Goal: Check status: Check status

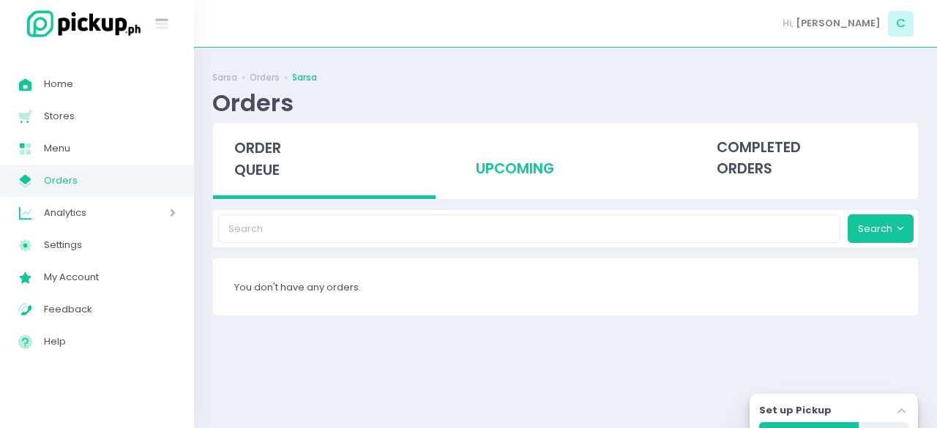
click at [514, 170] on div "upcoming" at bounding box center [565, 159] width 223 height 72
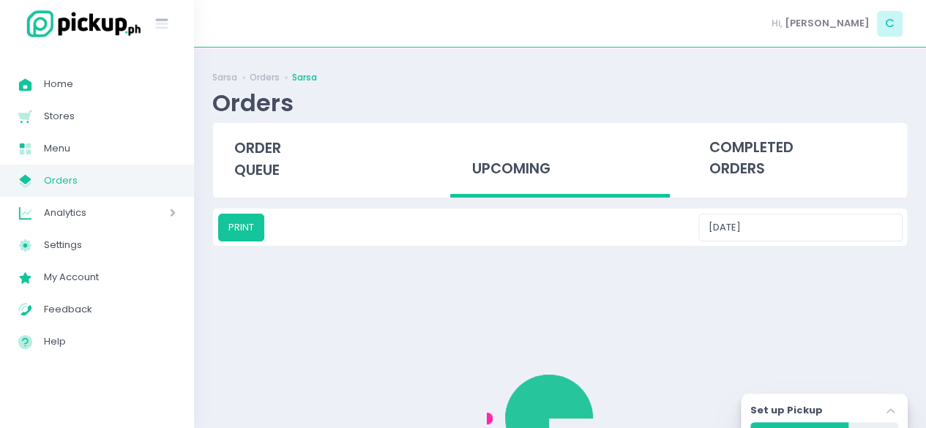
click at [514, 170] on div "upcoming" at bounding box center [559, 160] width 219 height 75
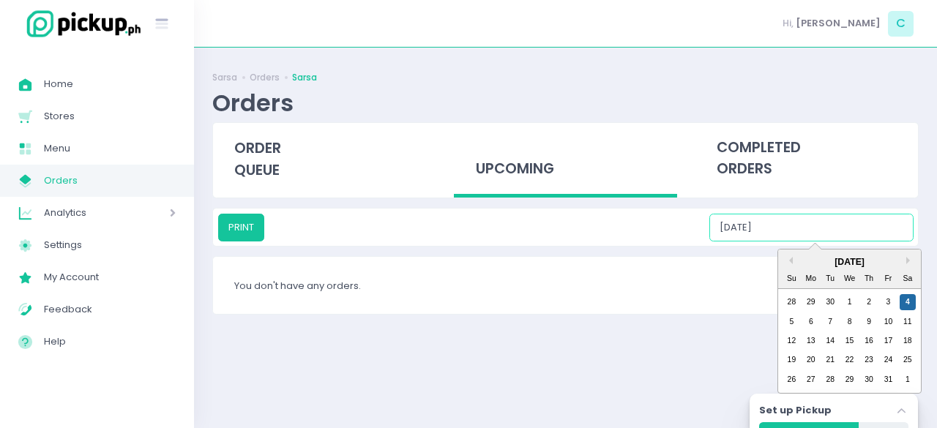
click at [810, 232] on input "[DATE]" at bounding box center [811, 228] width 204 height 28
click at [906, 302] on div "4" at bounding box center [908, 302] width 16 height 16
